Goal: Task Accomplishment & Management: Use online tool/utility

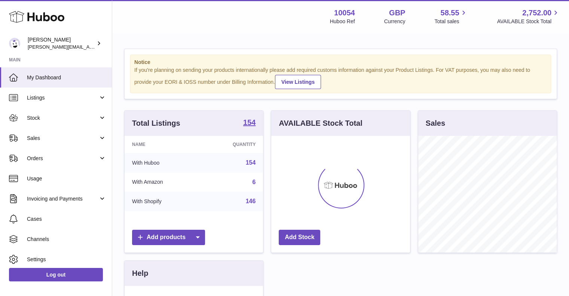
scroll to position [117, 139]
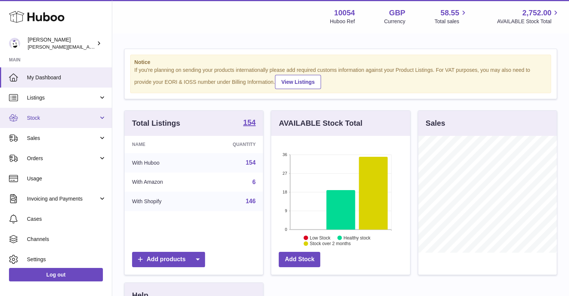
click at [46, 120] on span "Stock" at bounding box center [62, 118] width 71 height 7
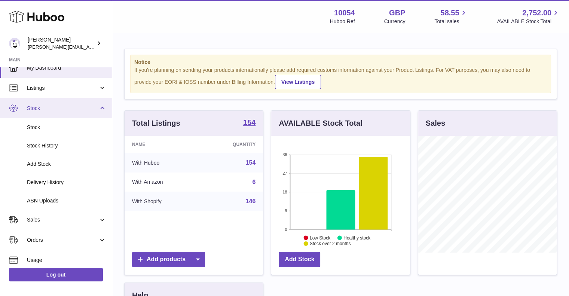
scroll to position [0, 0]
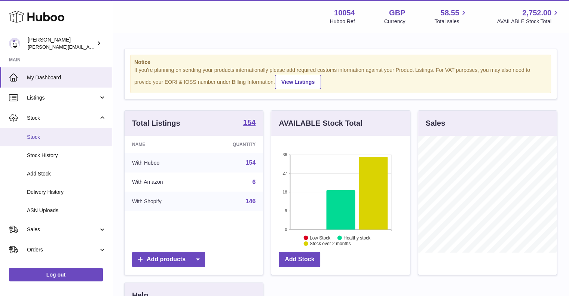
click at [45, 141] on link "Stock" at bounding box center [56, 137] width 112 height 18
click at [46, 137] on span "Stock" at bounding box center [66, 137] width 79 height 7
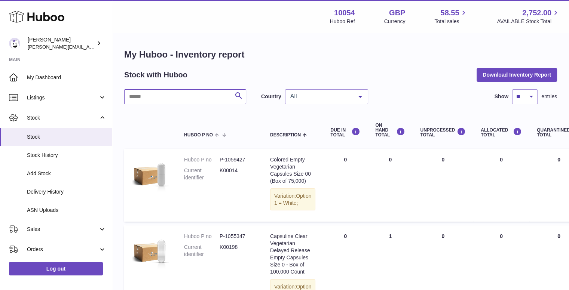
click at [185, 95] on input "text" at bounding box center [185, 96] width 122 height 15
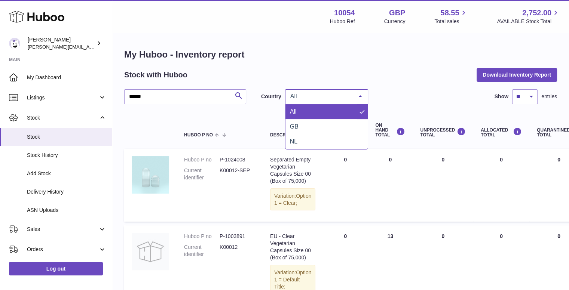
click at [328, 94] on span "All" at bounding box center [321, 96] width 64 height 7
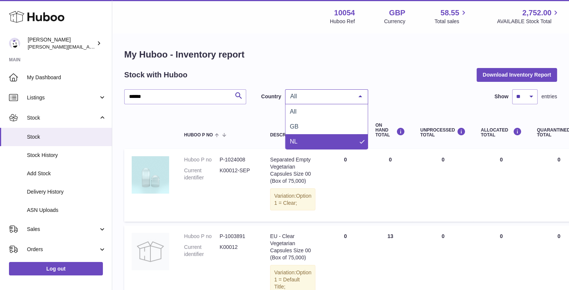
click at [314, 143] on span "NL" at bounding box center [327, 141] width 82 height 15
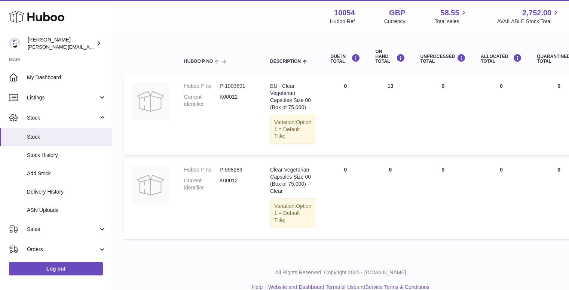
scroll to position [61, 0]
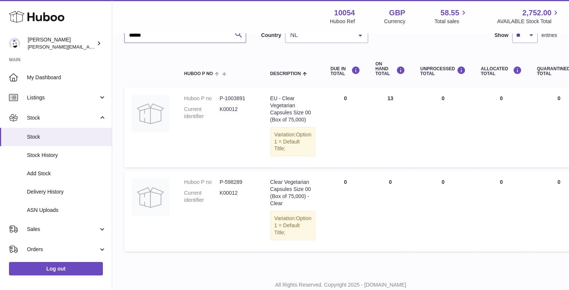
click at [192, 36] on input "******" at bounding box center [185, 35] width 122 height 15
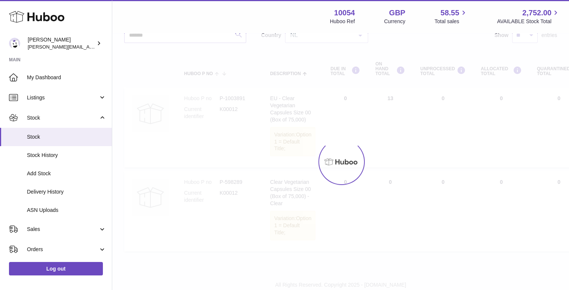
scroll to position [6, 0]
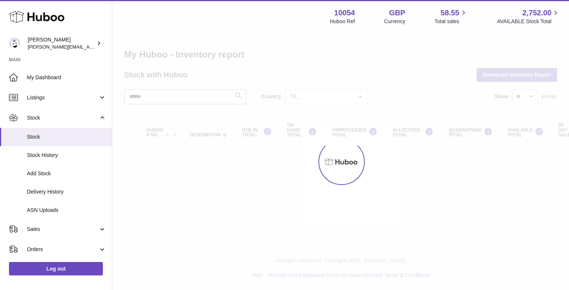
scroll to position [61, 0]
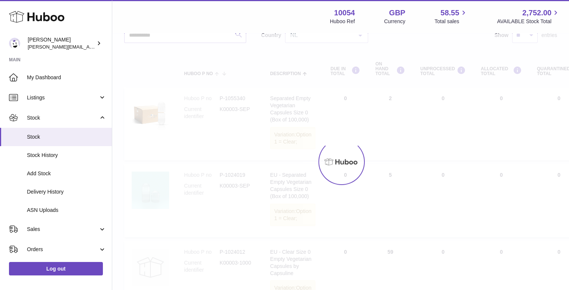
scroll to position [8, 0]
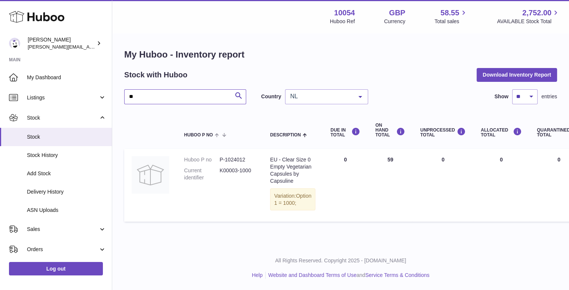
type input "*"
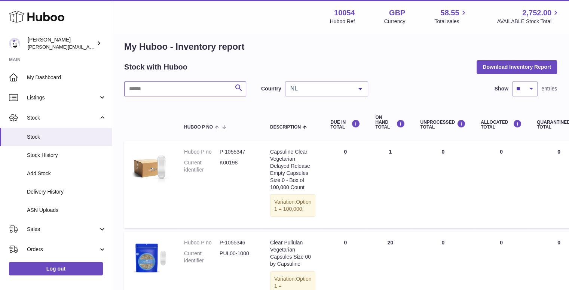
scroll to position [61, 0]
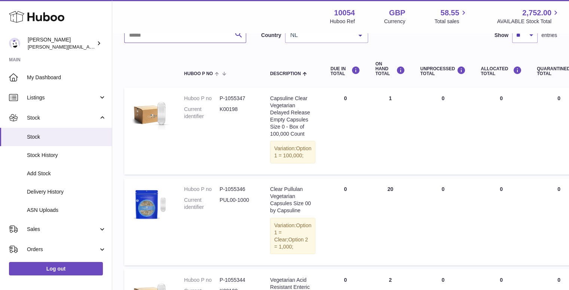
click at [178, 39] on input "text" at bounding box center [185, 35] width 122 height 15
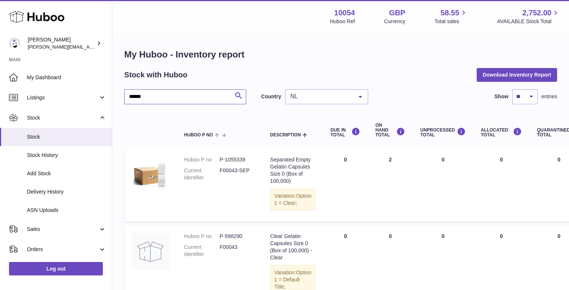
type input "******"
click at [148, 118] on th at bounding box center [150, 131] width 52 height 30
click at [140, 94] on input "******" at bounding box center [185, 96] width 122 height 15
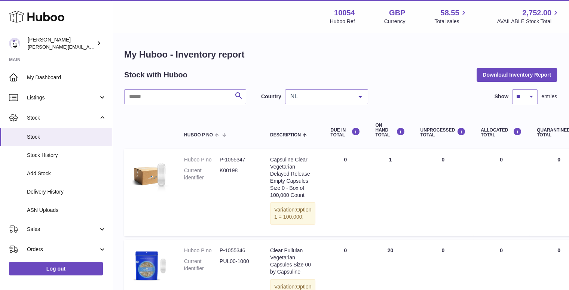
click at [284, 49] on h1 "My Huboo - Inventory report" at bounding box center [340, 55] width 433 height 12
click at [55, 226] on link "Sales" at bounding box center [56, 229] width 112 height 20
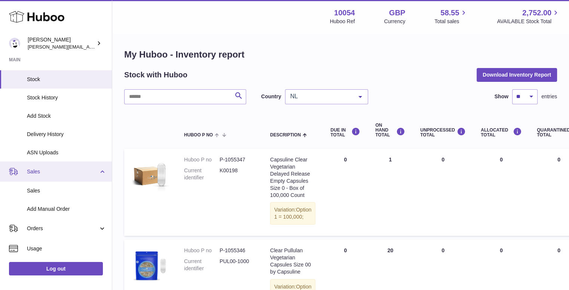
scroll to position [112, 0]
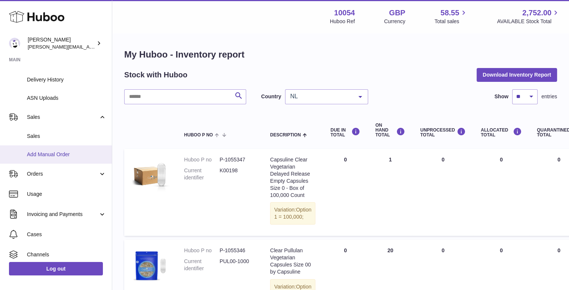
click at [52, 156] on span "Add Manual Order" at bounding box center [66, 154] width 79 height 7
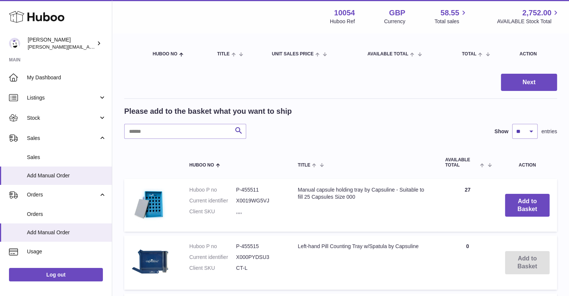
scroll to position [75, 0]
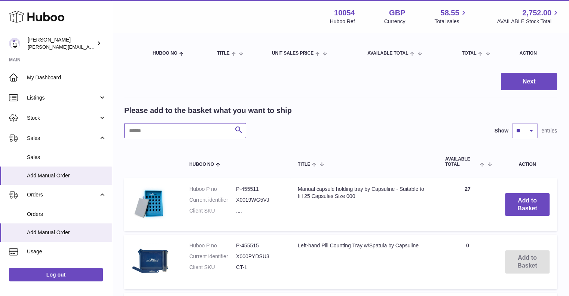
click at [178, 133] on input "text" at bounding box center [185, 130] width 122 height 15
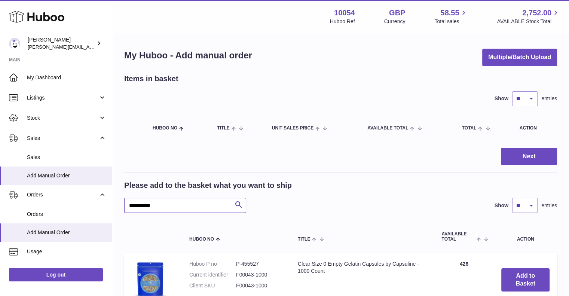
type input "**********"
click at [403, 208] on div "**********" at bounding box center [340, 205] width 433 height 15
